Goal: Task Accomplishment & Management: Complete application form

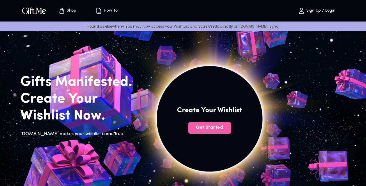
click at [220, 126] on span "Get Started" at bounding box center [209, 128] width 43 height 6
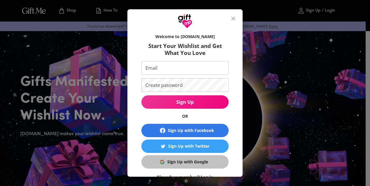
click at [181, 164] on div "Sign Up with Google" at bounding box center [187, 162] width 41 height 6
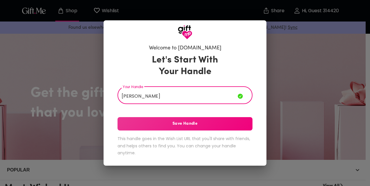
type input "[PERSON_NAME]"
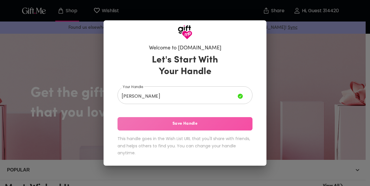
click at [171, 122] on span "Save Handle" at bounding box center [185, 124] width 135 height 6
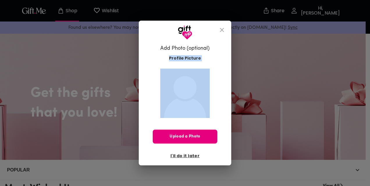
drag, startPoint x: 171, startPoint y: 122, endPoint x: 179, endPoint y: 154, distance: 33.2
drag, startPoint x: 179, startPoint y: 154, endPoint x: 182, endPoint y: 156, distance: 3.1
click at [182, 156] on span "I'll do it later" at bounding box center [185, 156] width 29 height 6
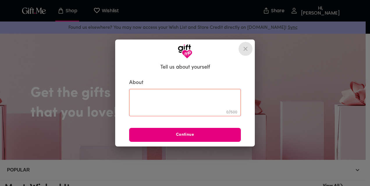
click at [246, 49] on icon "close" at bounding box center [246, 49] width 4 height 4
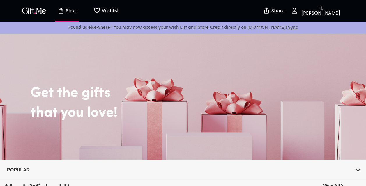
scroll to position [115, 0]
